Goal: Information Seeking & Learning: Learn about a topic

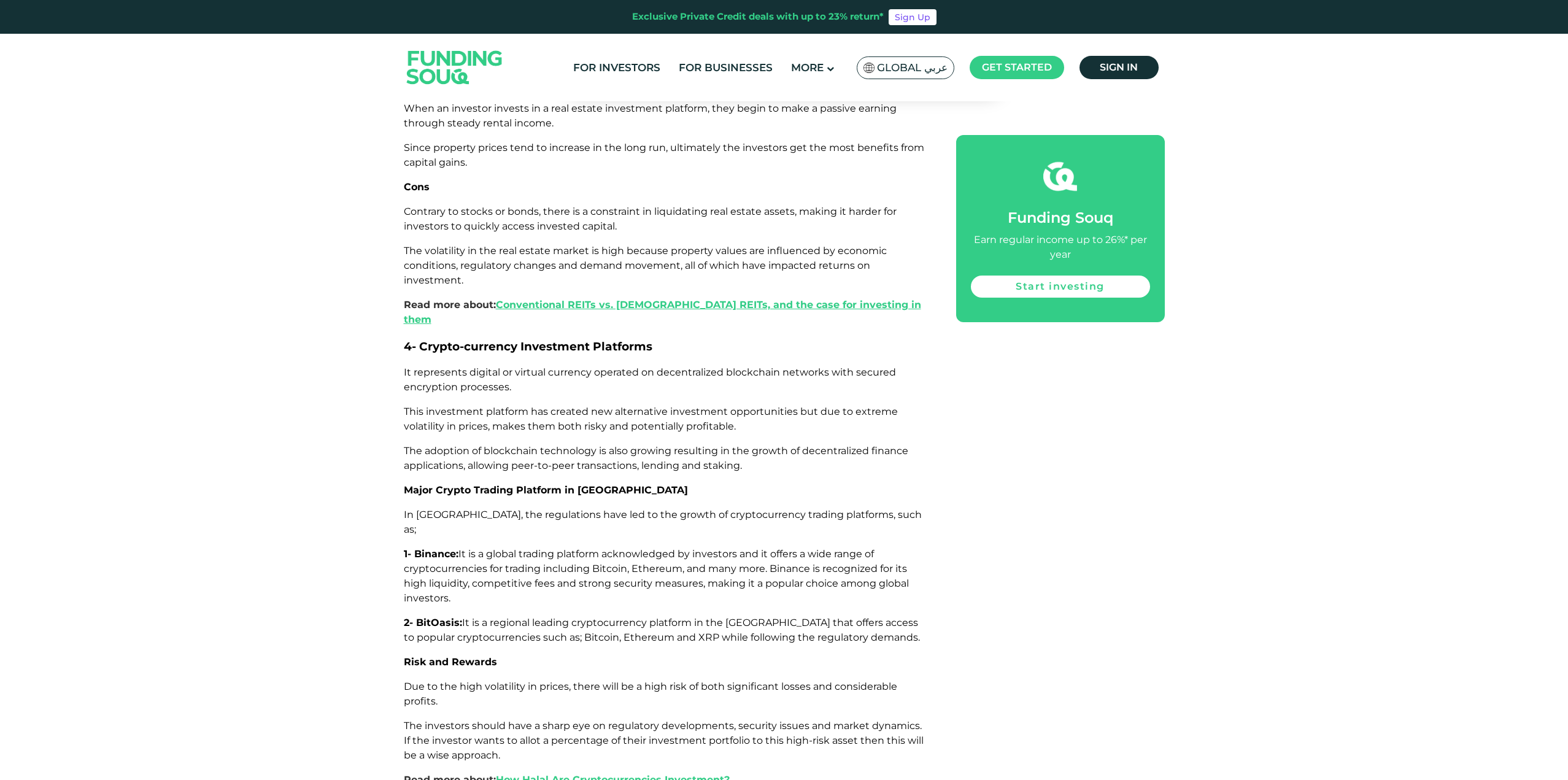
scroll to position [2823, 0]
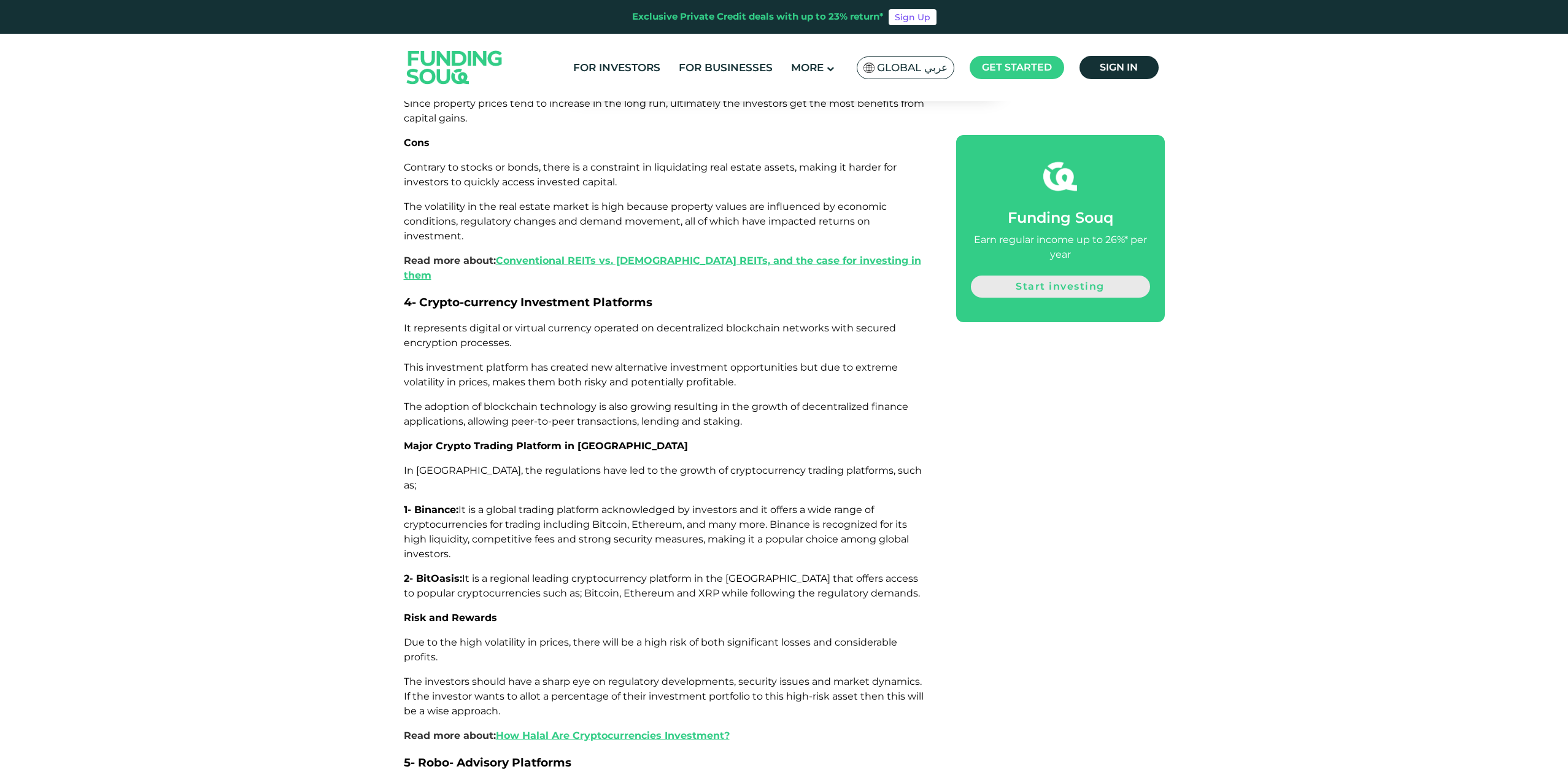
click at [1072, 280] on link "Start investing" at bounding box center [1060, 286] width 179 height 22
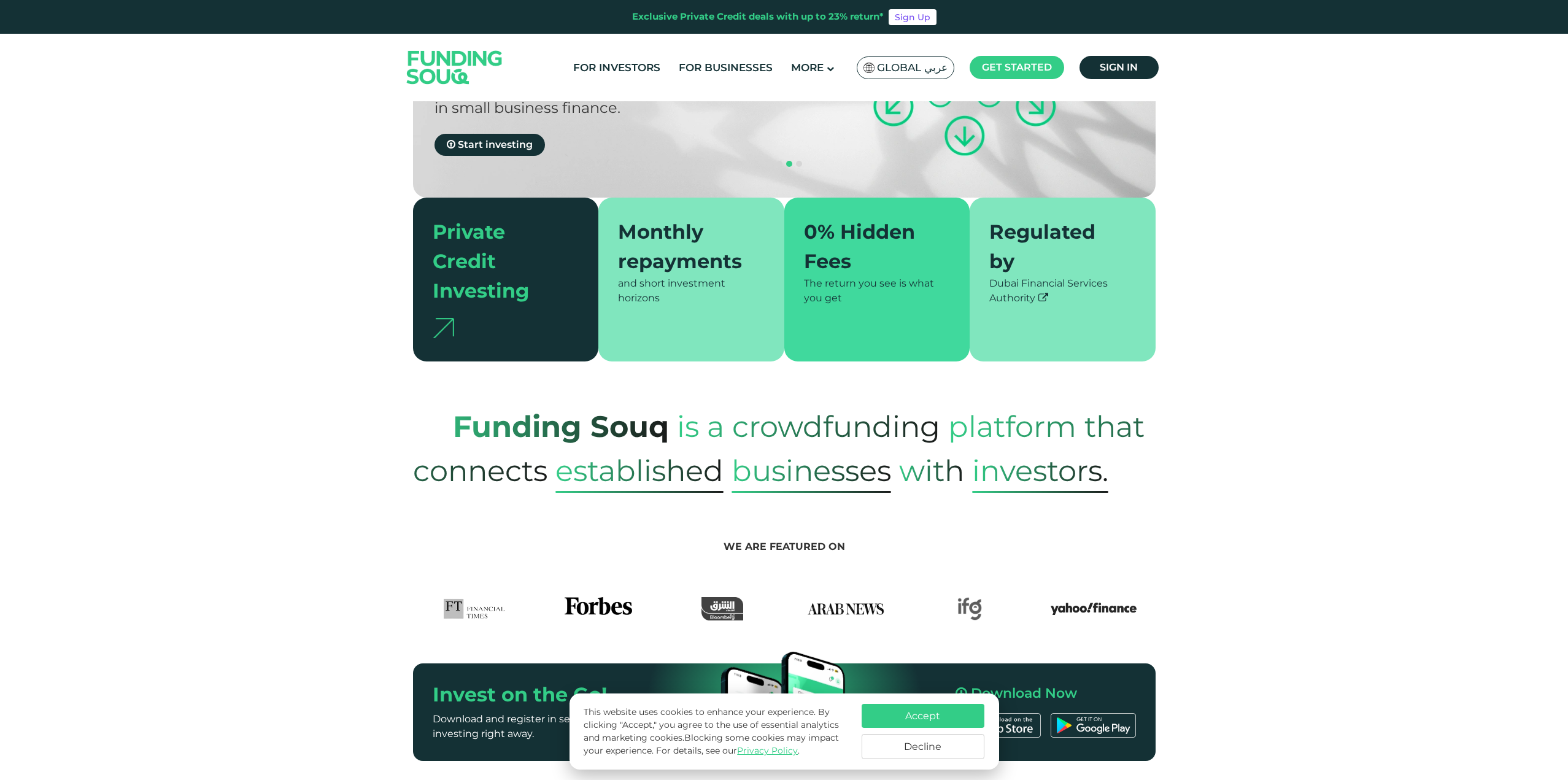
scroll to position [245, 0]
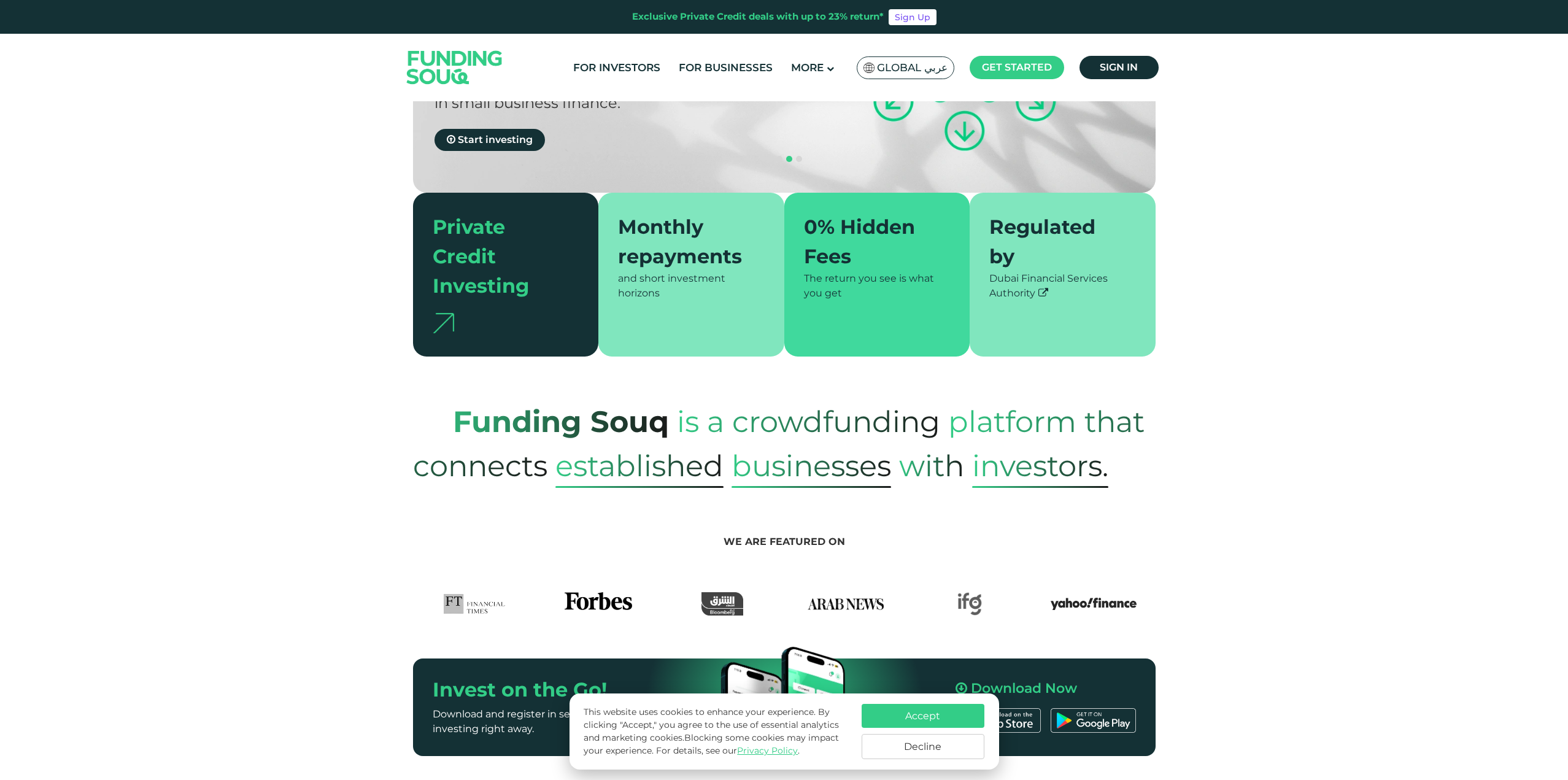
click at [440, 313] on img at bounding box center [443, 323] width 21 height 20
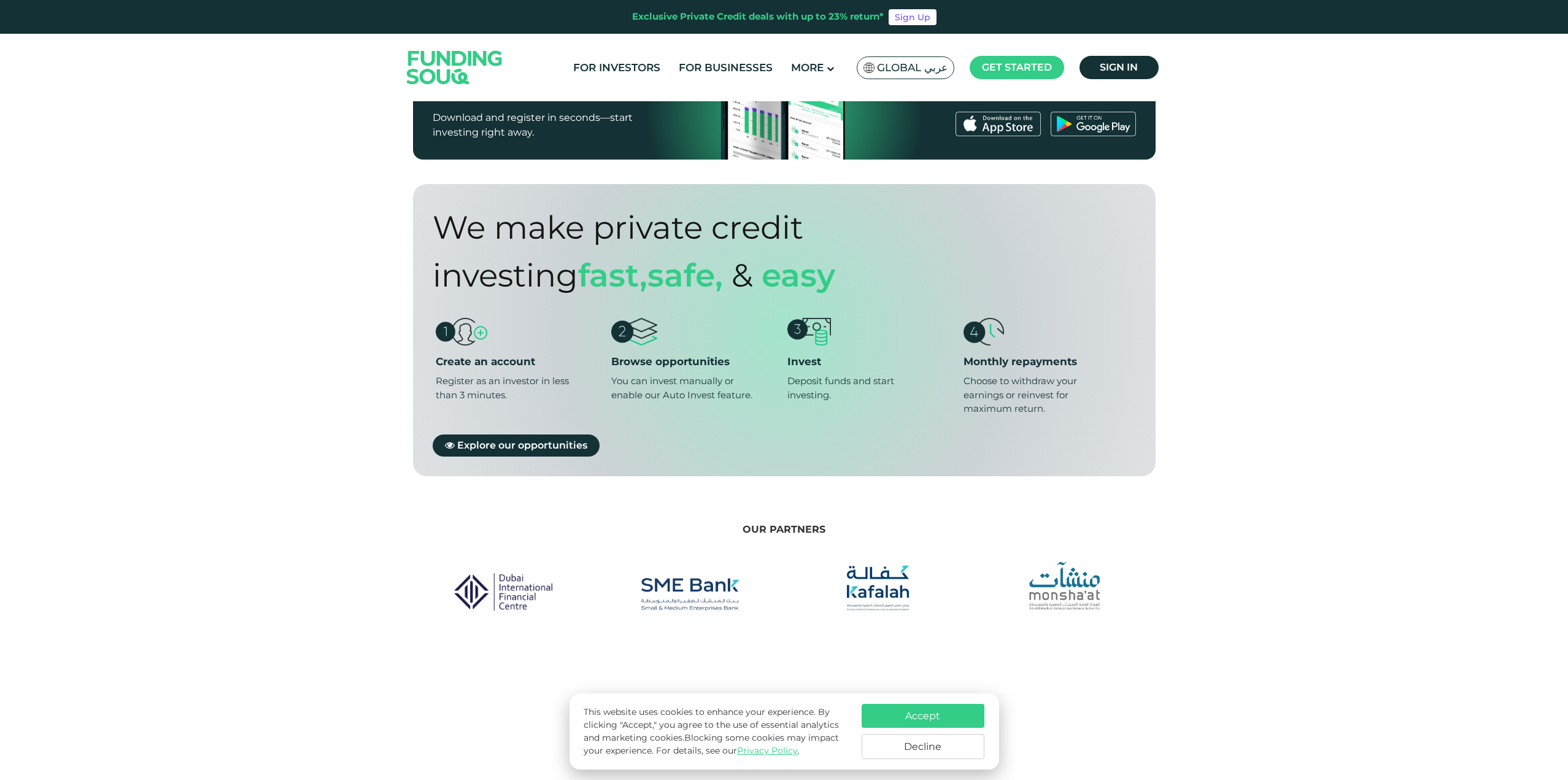
scroll to position [921, 0]
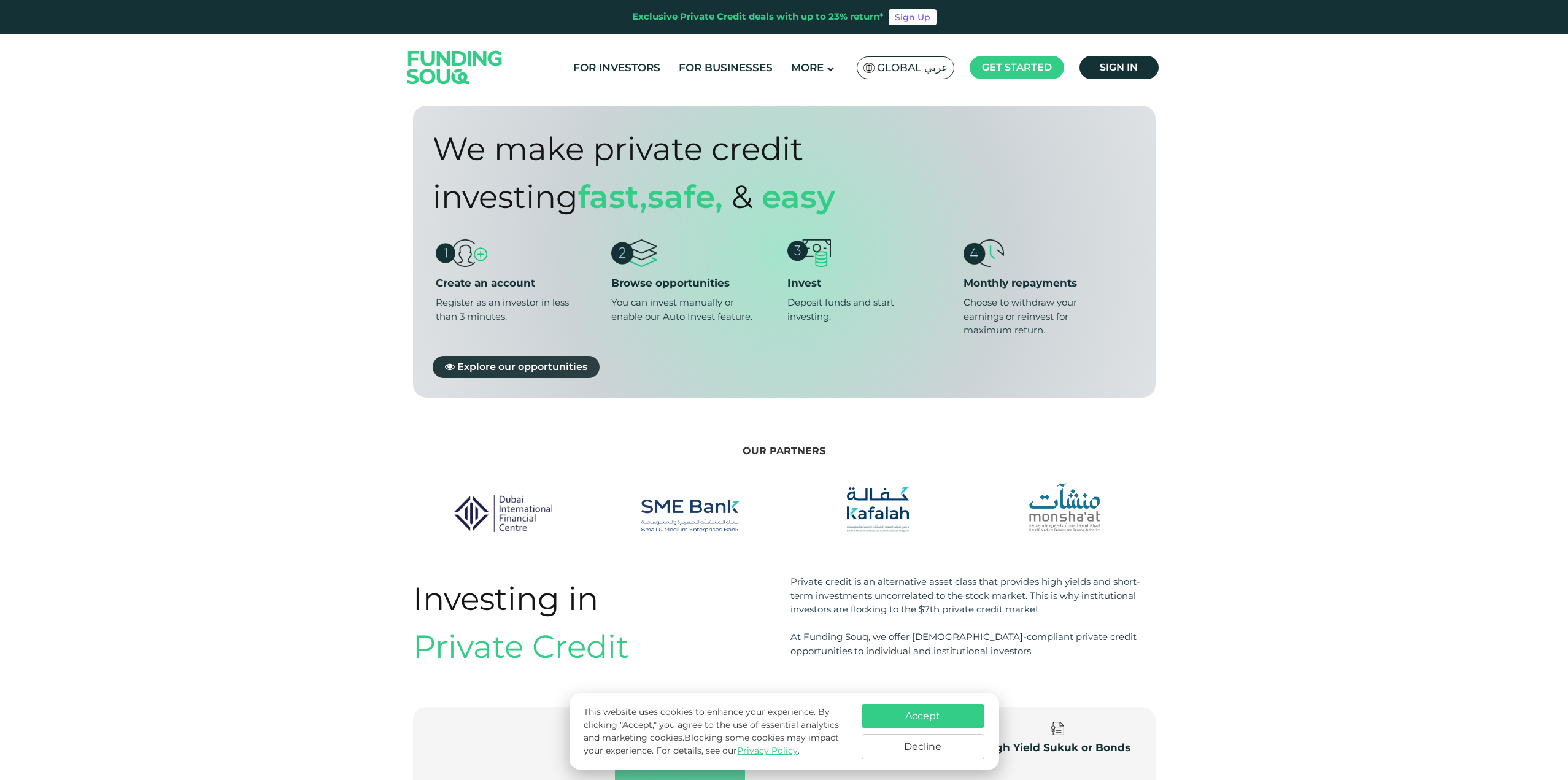
click at [495, 360] on span "Explore our opportunities" at bounding box center [522, 366] width 130 height 12
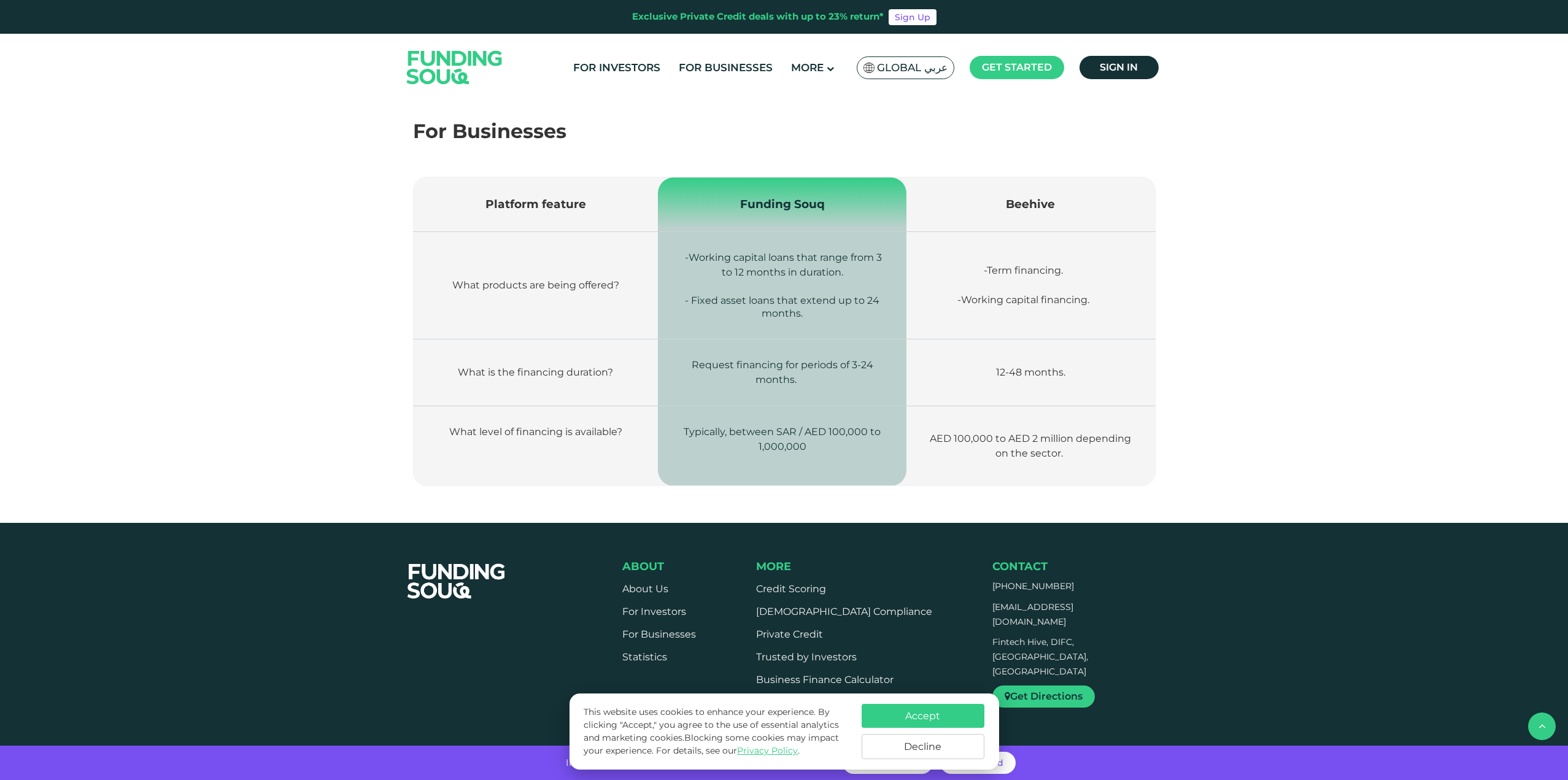
scroll to position [1657, 0]
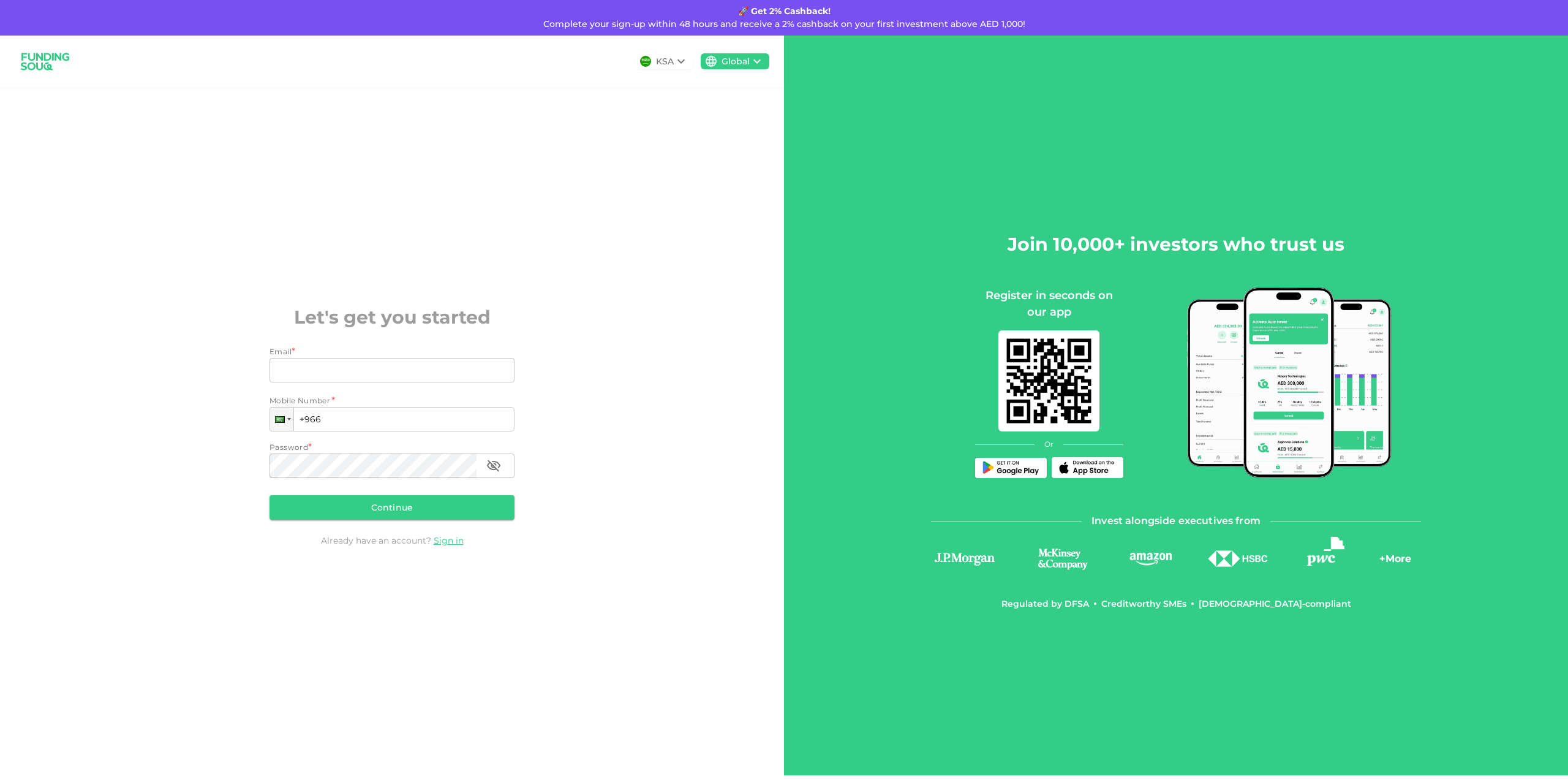
click at [682, 64] on icon at bounding box center [681, 61] width 7 height 4
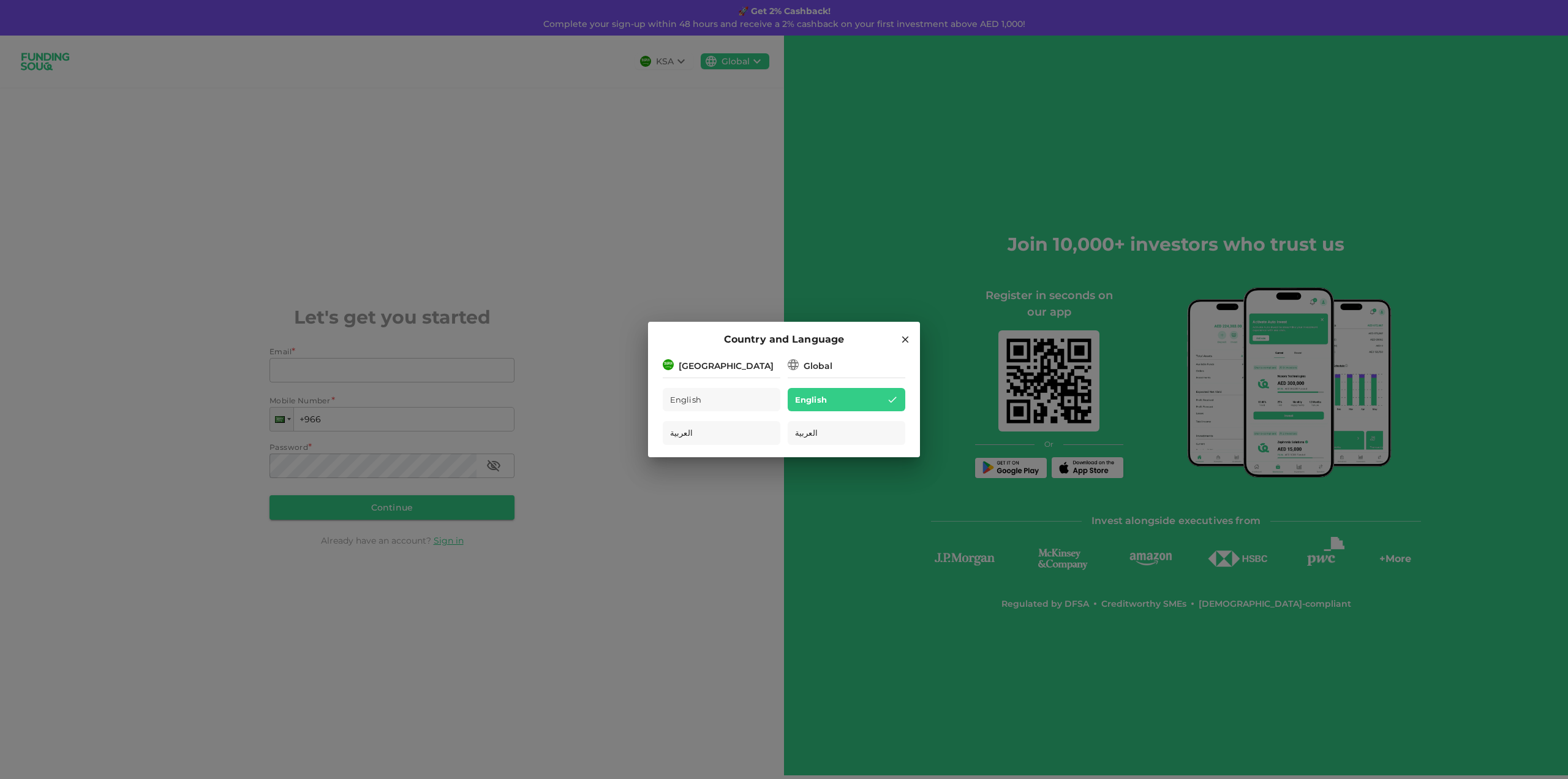
click at [905, 334] on icon at bounding box center [906, 339] width 11 height 11
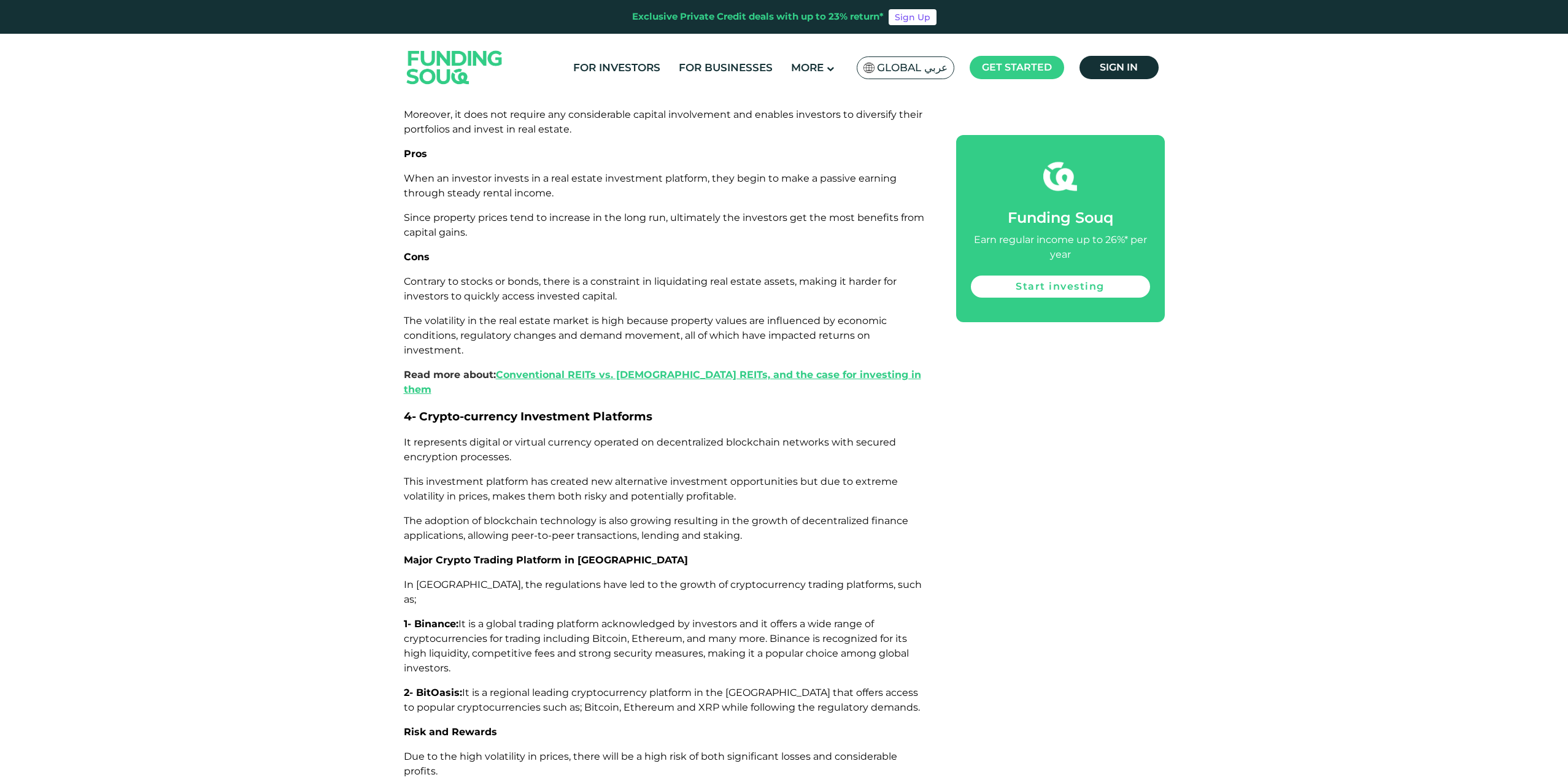
scroll to position [2577, 0]
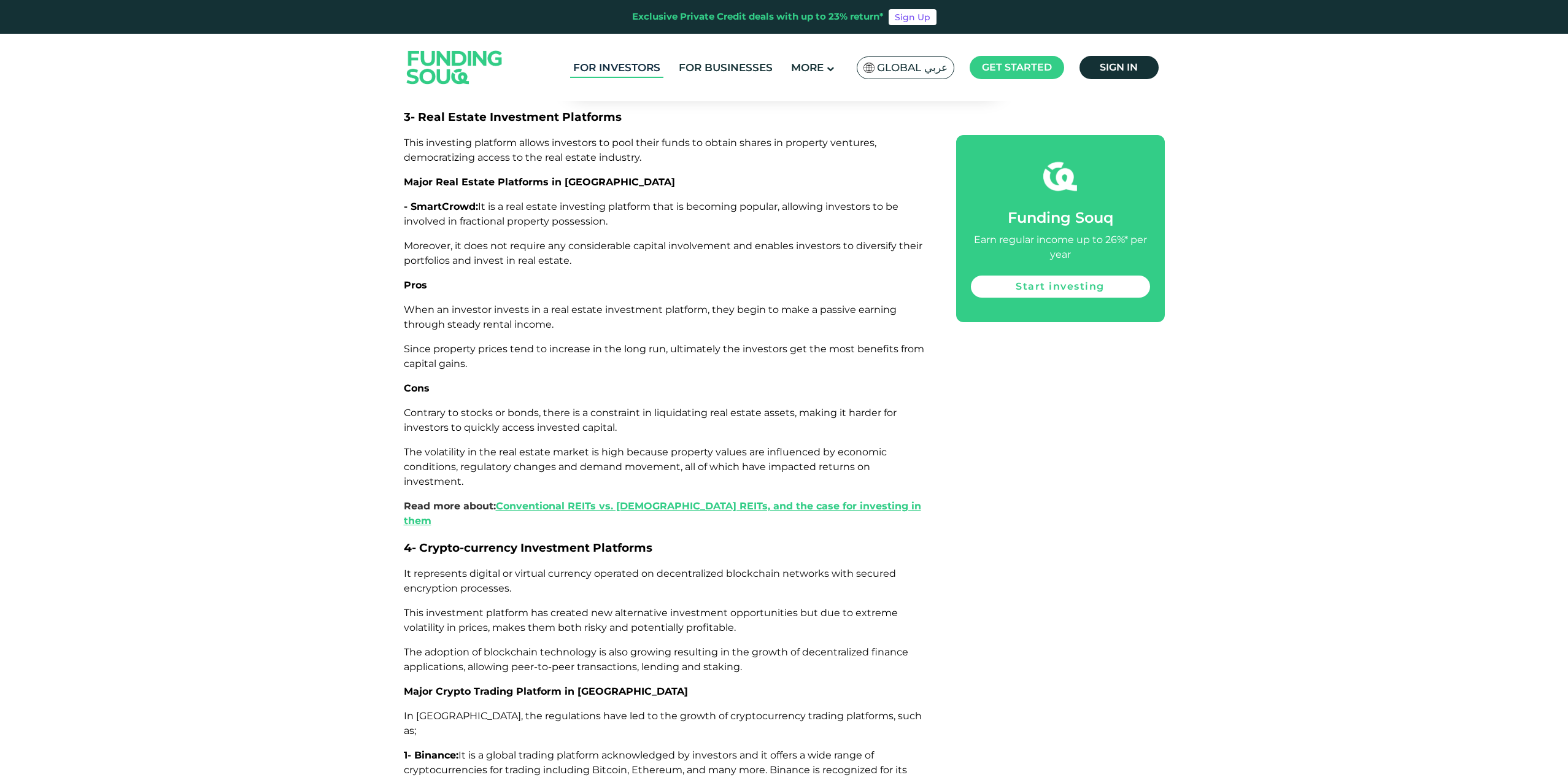
click at [612, 62] on link "For Investors" at bounding box center [616, 68] width 93 height 20
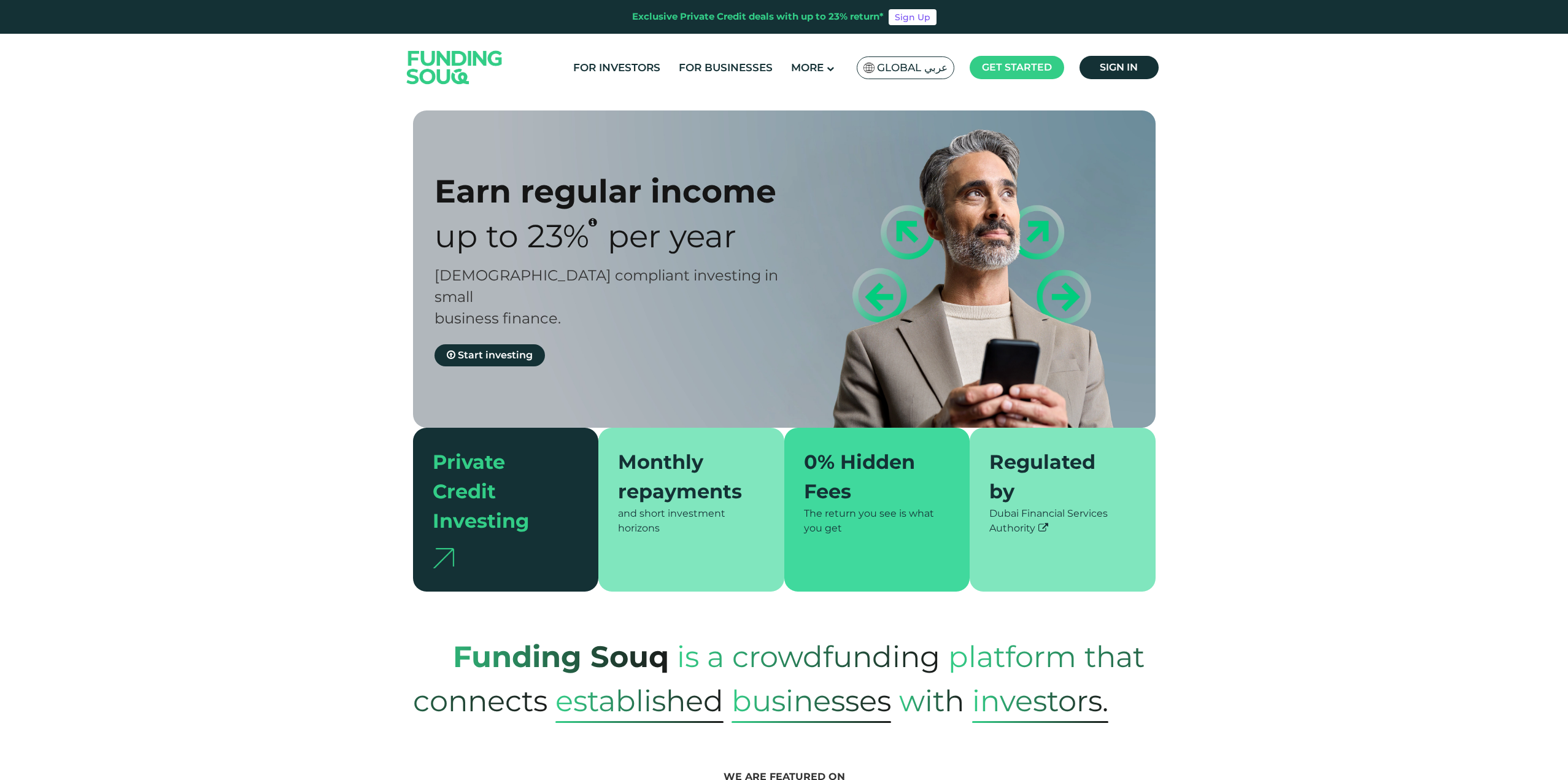
type tc-range-slider "4"
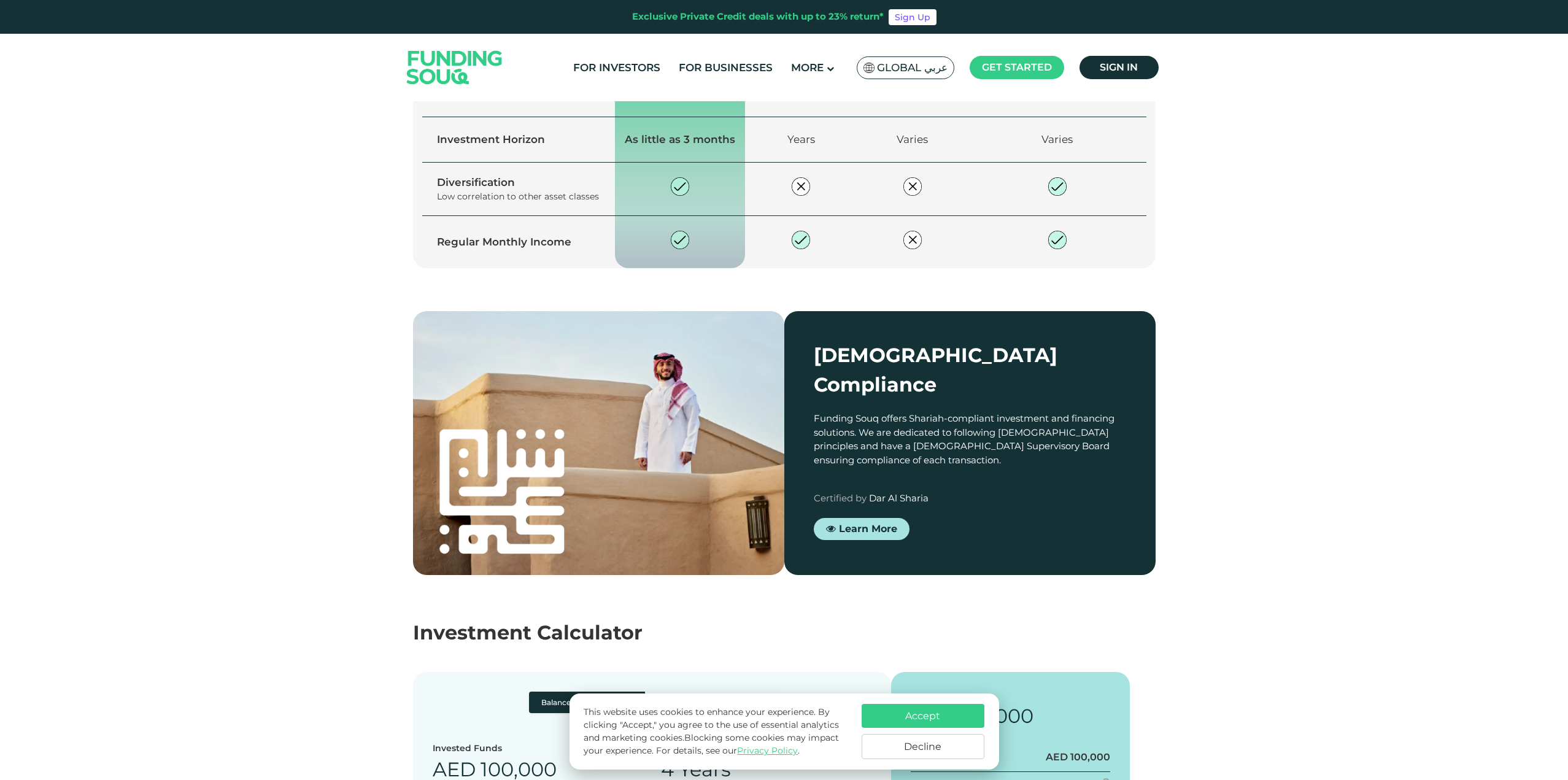
scroll to position [1841, 0]
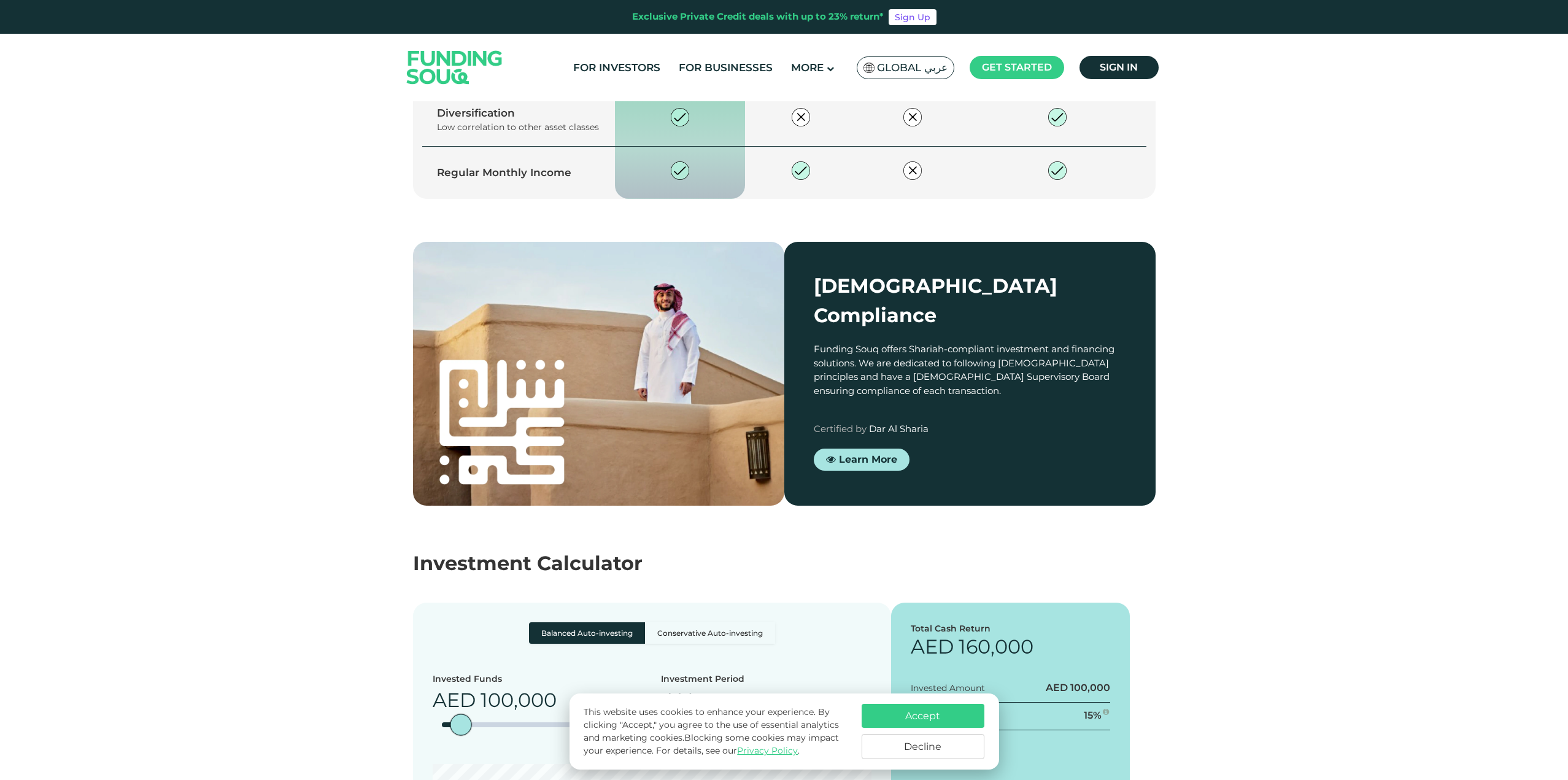
click at [926, 747] on button "Decline" at bounding box center [923, 746] width 123 height 25
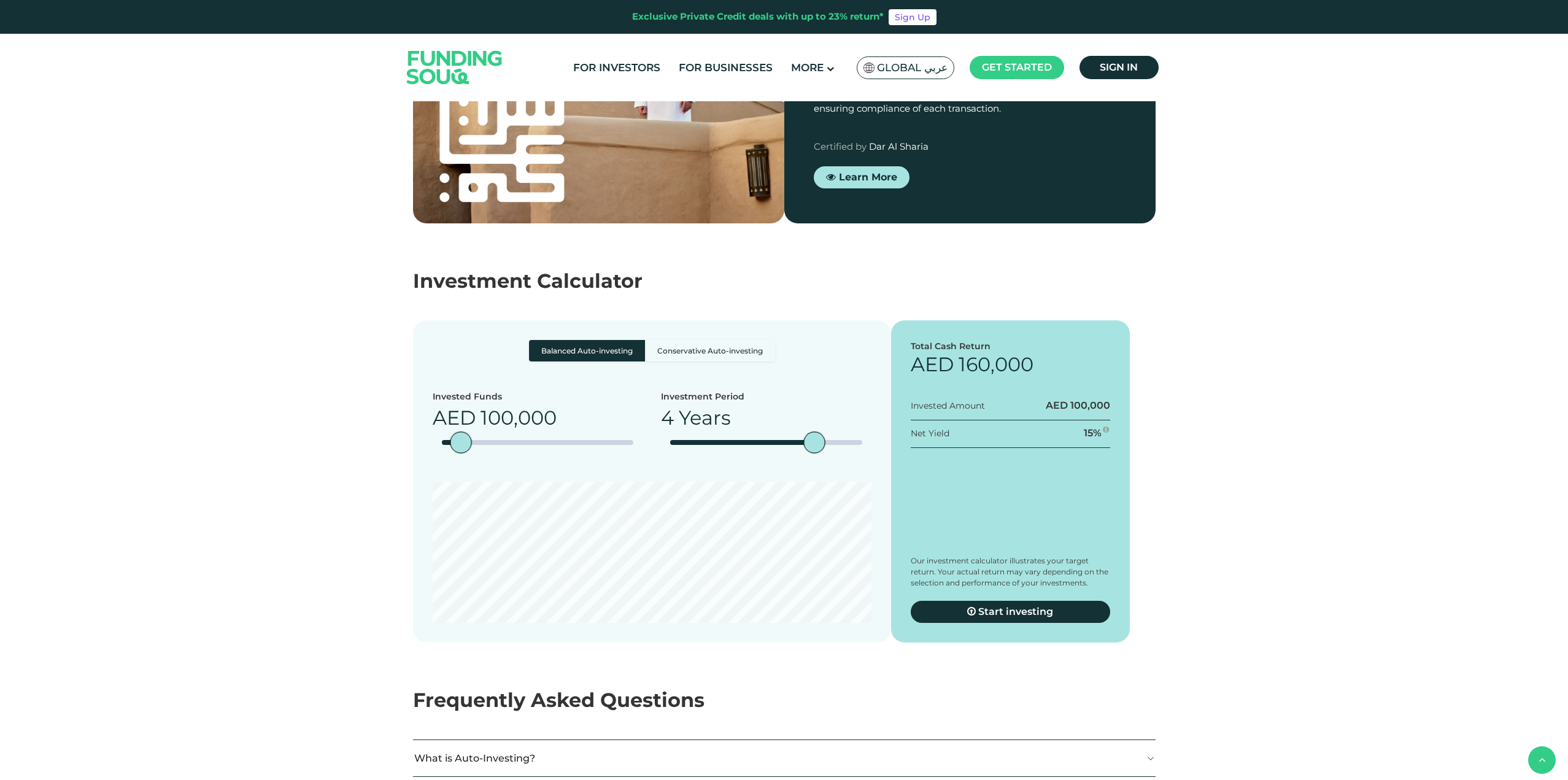
scroll to position [2148, 0]
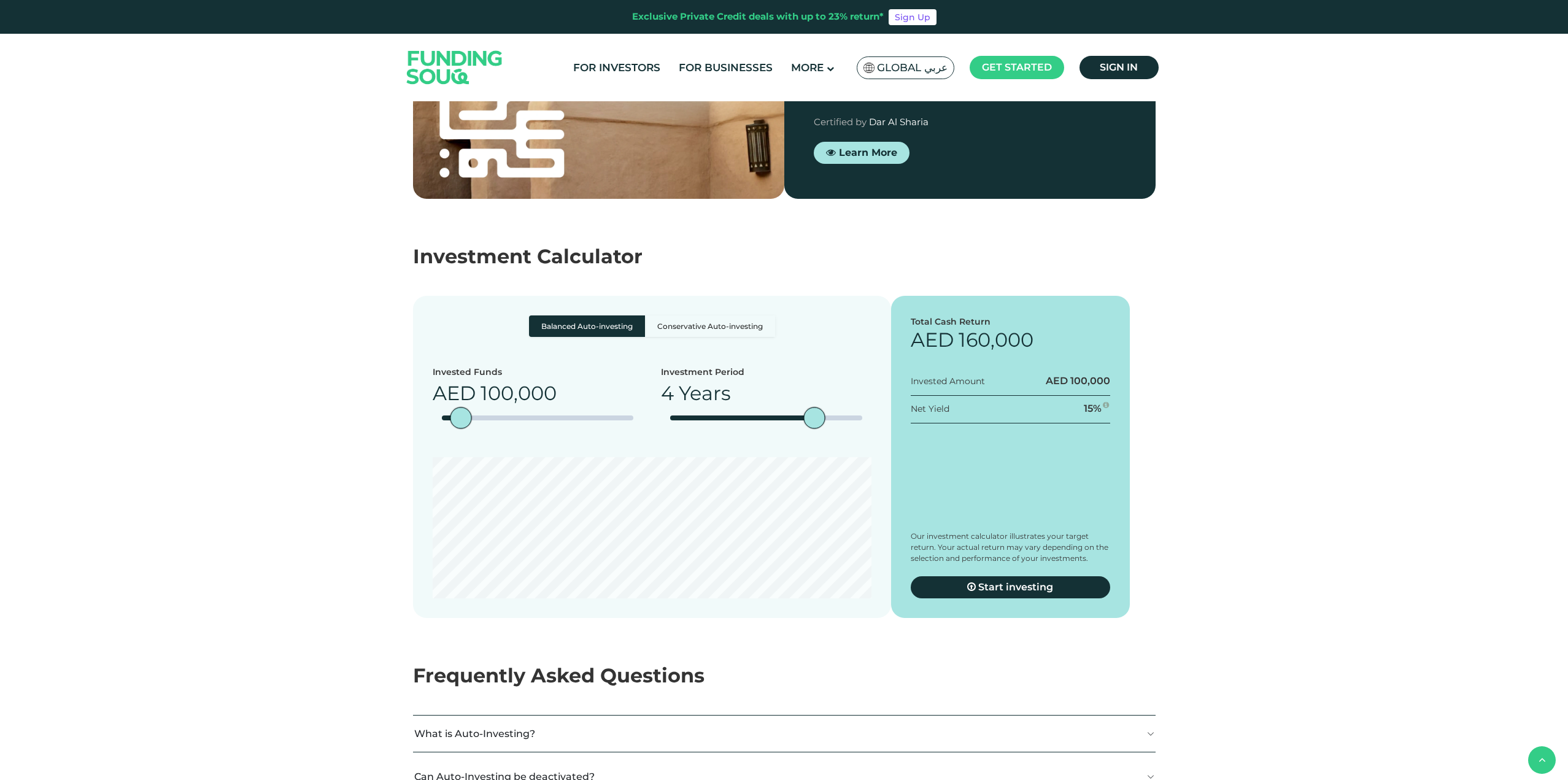
click at [1082, 387] on span "100,000" at bounding box center [1090, 381] width 40 height 12
drag, startPoint x: 1088, startPoint y: 426, endPoint x: 1058, endPoint y: 430, distance: 30.3
click at [1058, 388] on div "AED 100,000" at bounding box center [1078, 381] width 64 height 13
click at [1112, 483] on div "Total Cash Return AED 160,000 Invested Amount AED 100,000 Net Yield 15 %" at bounding box center [1010, 457] width 239 height 322
drag, startPoint x: 461, startPoint y: 468, endPoint x: 476, endPoint y: 466, distance: 15.1
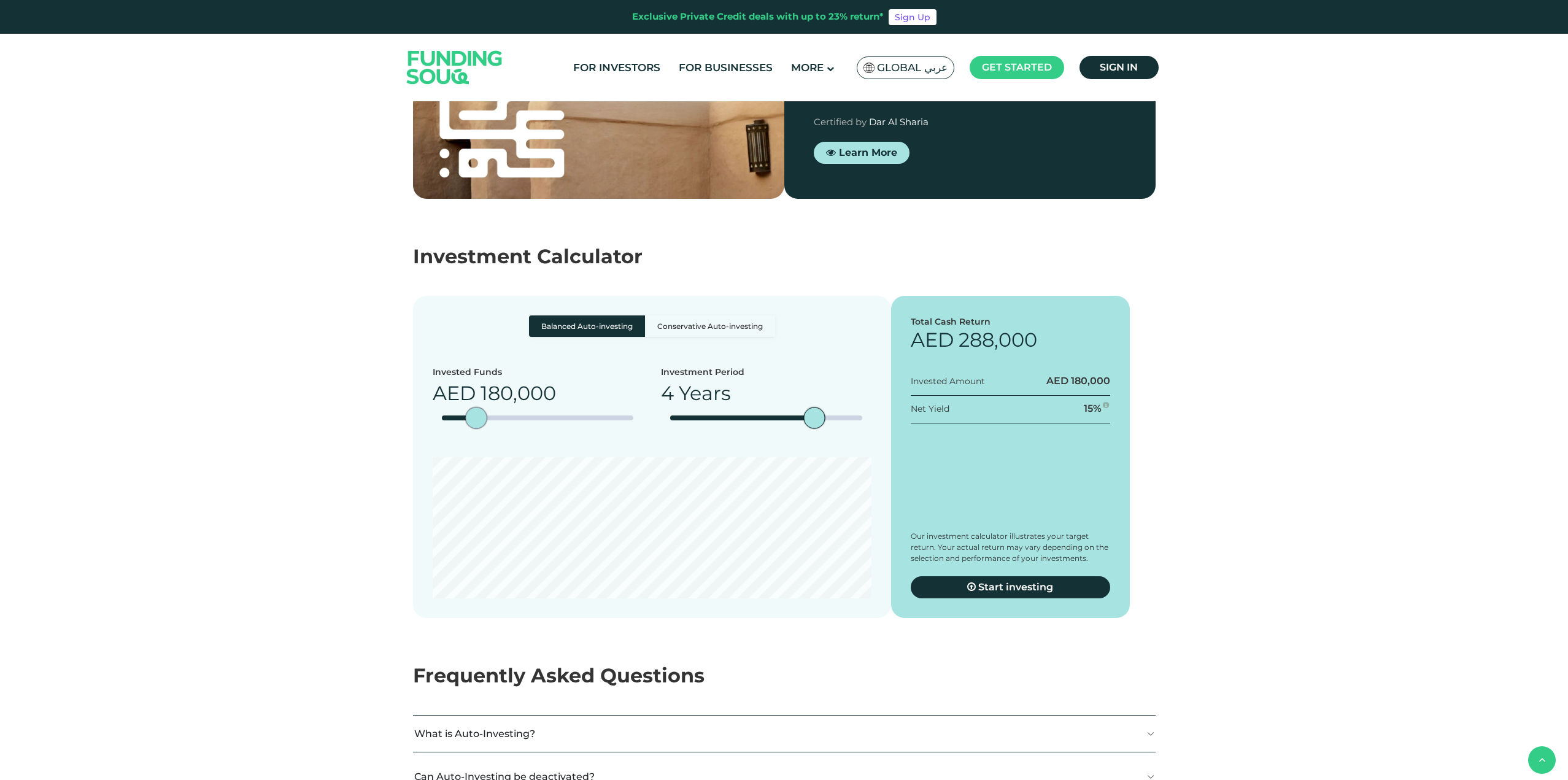
click at [476, 429] on div "amount slider" at bounding box center [476, 417] width 21 height 21
drag, startPoint x: 478, startPoint y: 462, endPoint x: 498, endPoint y: 463, distance: 20.0
click at [498, 429] on div "amount slider" at bounding box center [497, 417] width 21 height 21
type tc-range-slider "300000"
click at [1242, 589] on section "Balanced Auto-investing Conservative Auto-investing Invested Funds AED 300,000 …" at bounding box center [784, 445] width 1568 height 347
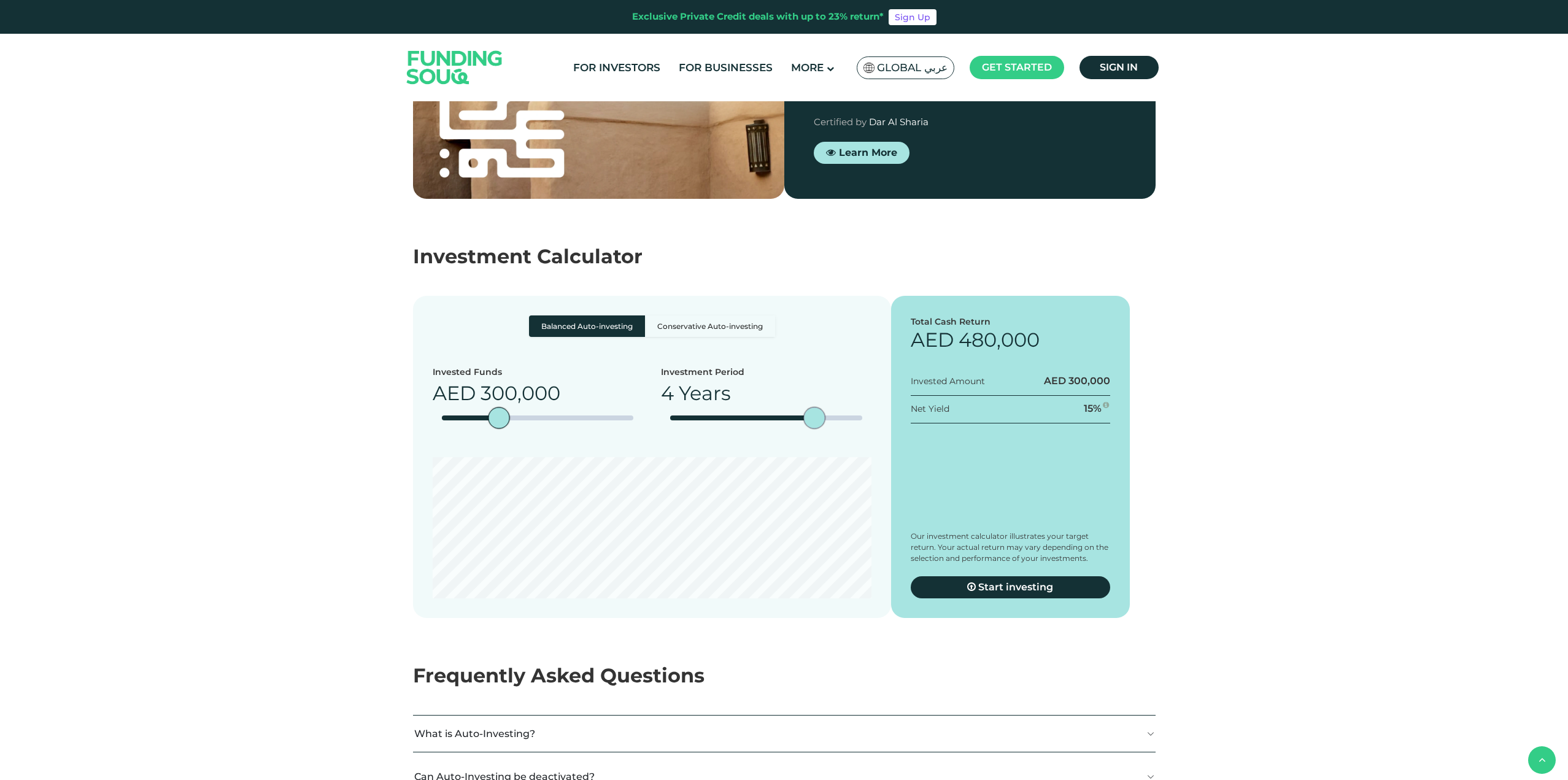
type tc-range-slider "5"
drag, startPoint x: 817, startPoint y: 466, endPoint x: 845, endPoint y: 465, distance: 28.0
click at [845, 438] on div "Investment Period 5 Years" at bounding box center [766, 402] width 211 height 73
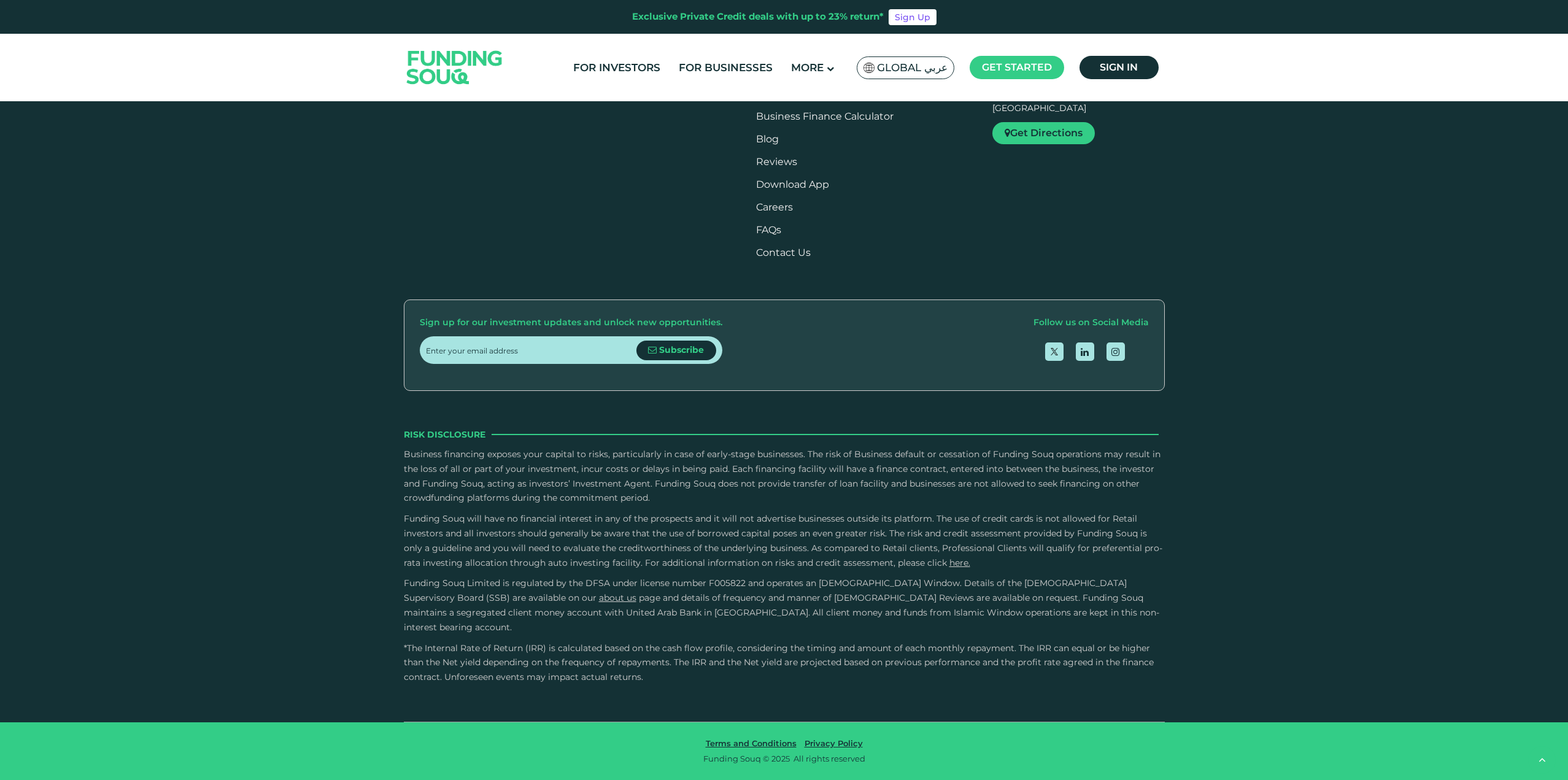
scroll to position [4116, 0]
click at [437, 65] on img at bounding box center [454, 68] width 120 height 62
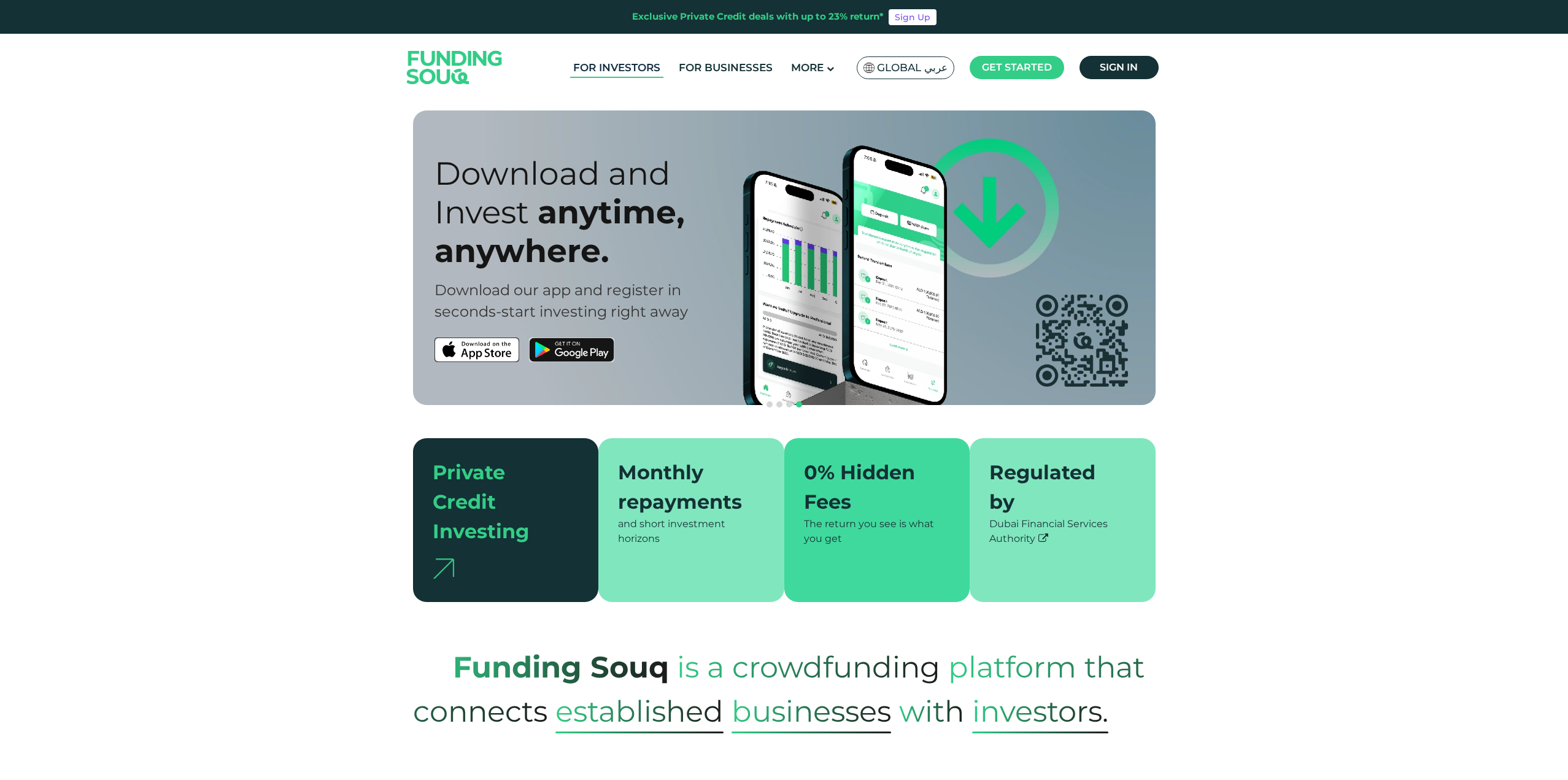
click at [640, 64] on link "For Investors" at bounding box center [616, 68] width 93 height 20
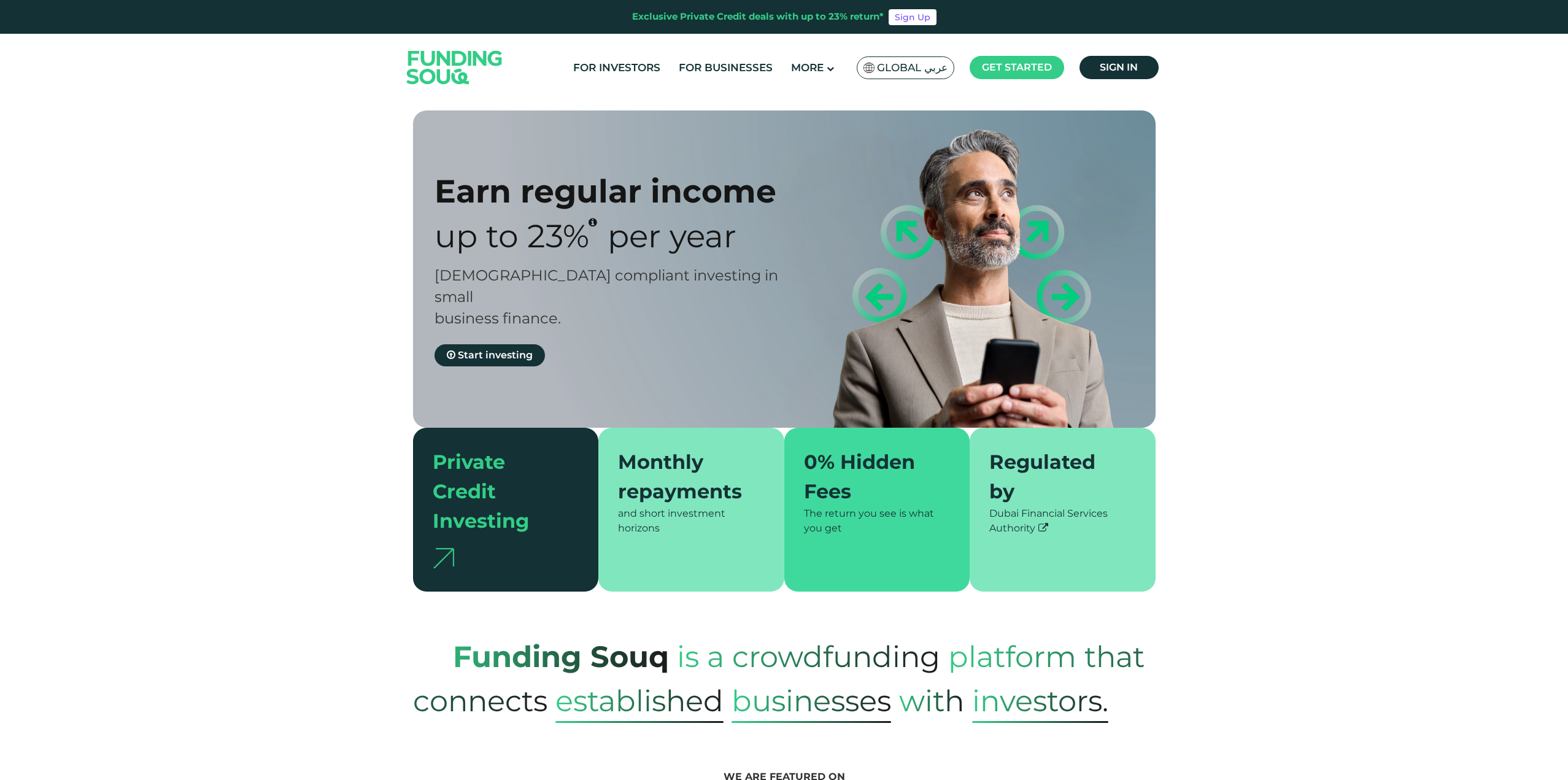
type tc-range-slider "4"
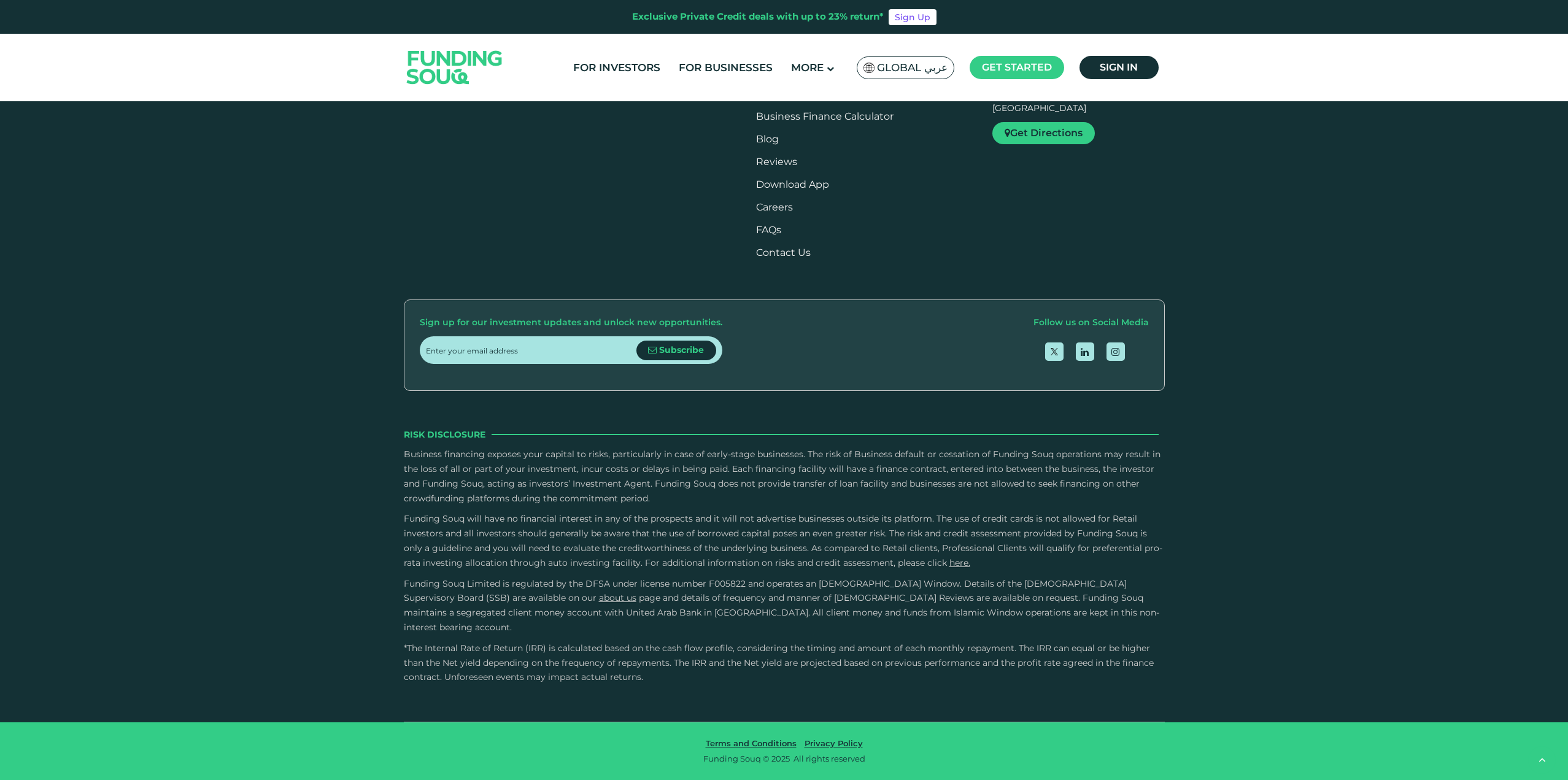
scroll to position [1907, 0]
